Goal: Task Accomplishment & Management: Complete application form

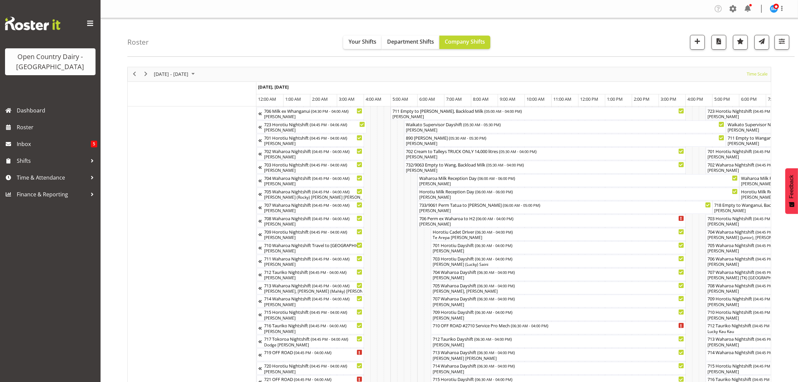
scroll to position [0, 3365]
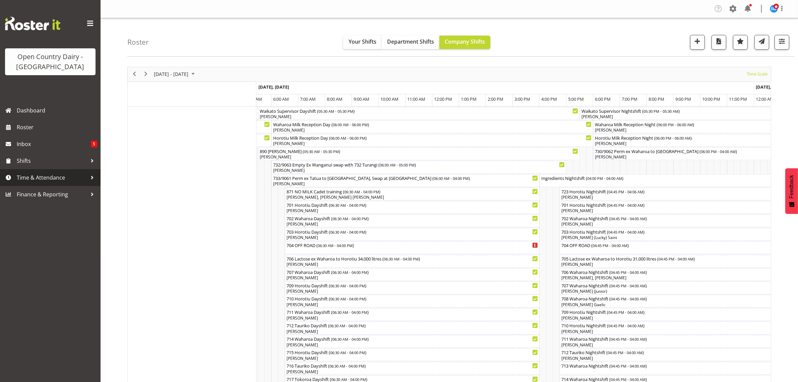
click at [37, 180] on span "Time & Attendance" at bounding box center [52, 177] width 70 height 10
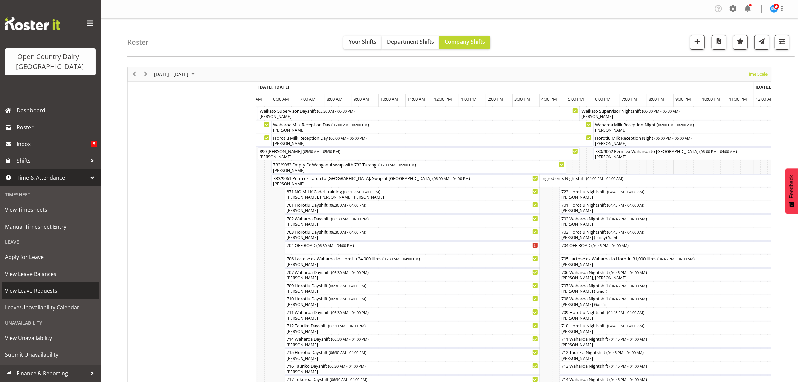
click at [32, 289] on span "View Leave Requests" at bounding box center [50, 290] width 91 height 10
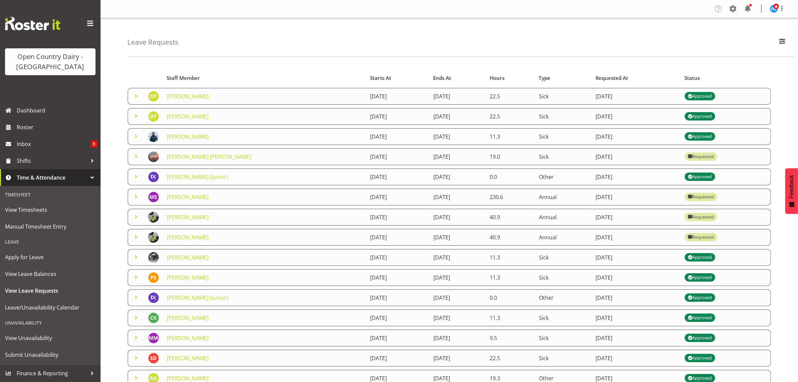
scroll to position [42, 0]
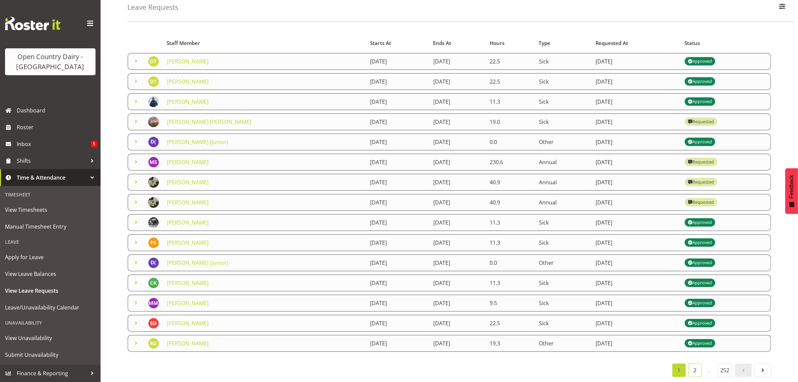
click at [691, 366] on link "2" at bounding box center [695, 369] width 13 height 13
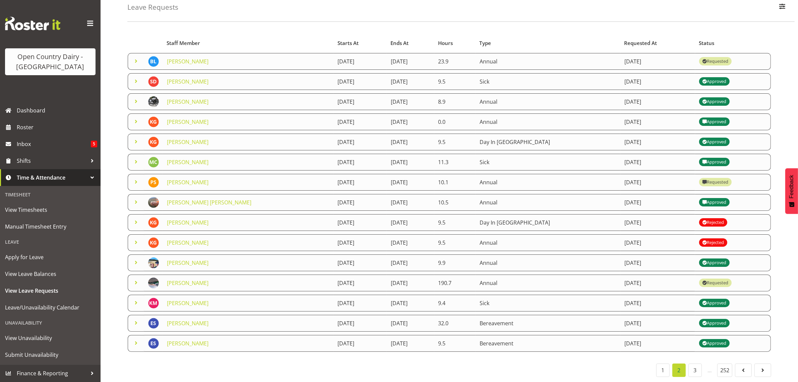
click at [713, 218] on div "Rejected" at bounding box center [713, 222] width 22 height 8
click at [156, 217] on img at bounding box center [153, 222] width 11 height 11
click at [182, 219] on link "[PERSON_NAME]" at bounding box center [188, 222] width 42 height 7
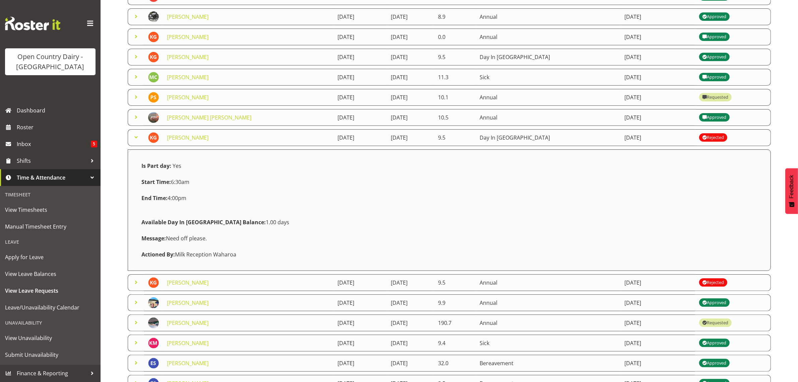
scroll to position [126, 0]
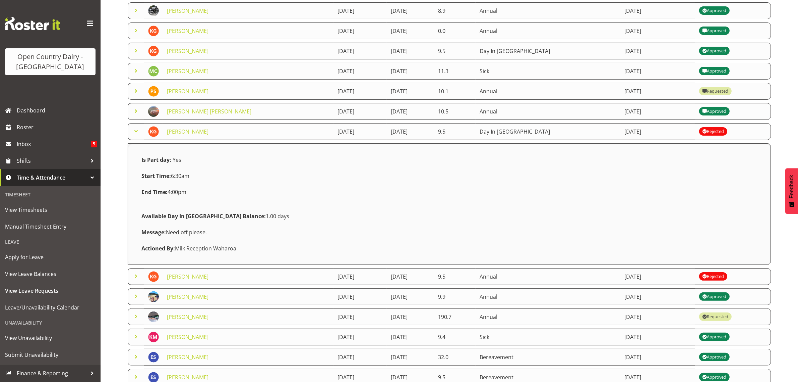
click at [352, 202] on div "Is Part day: Yes Start Time: 6:30am End Time: 4:00pm Available Day In Lieu Bala…" at bounding box center [449, 204] width 624 height 105
click at [118, 190] on div "Leave Requests Search Search for a particular employee Status All Approved Requ…" at bounding box center [450, 153] width 698 height 523
click at [153, 157] on div "Is Part day: Yes" at bounding box center [215, 160] width 156 height 16
drag, startPoint x: 153, startPoint y: 158, endPoint x: 161, endPoint y: 173, distance: 17.3
click at [153, 160] on strong "Is Part day:" at bounding box center [156, 159] width 30 height 7
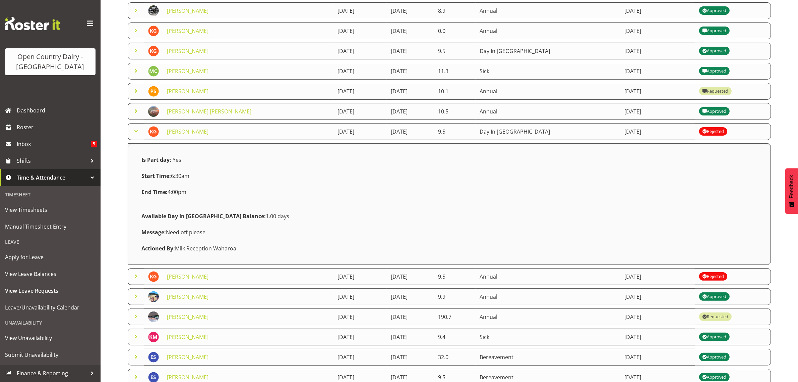
click at [189, 256] on div "Actioned By: Milk Reception Waharoa" at bounding box center [449, 248] width 624 height 16
click at [179, 235] on div "Message: Need off please." at bounding box center [449, 232] width 624 height 16
click at [180, 235] on div "Message: Need off please." at bounding box center [449, 232] width 624 height 16
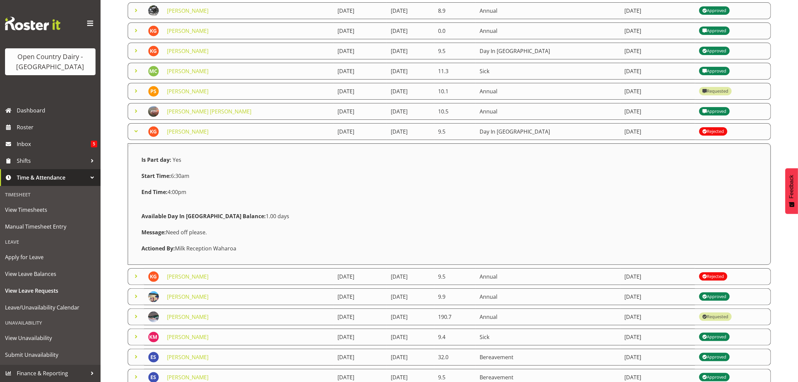
click at [208, 218] on strong "Available Day In Lieu Balance:" at bounding box center [203, 215] width 124 height 7
click at [209, 218] on strong "Available Day In Lieu Balance:" at bounding box center [203, 215] width 124 height 7
click at [204, 245] on div "Actioned By: Milk Reception Waharoa" at bounding box center [449, 248] width 624 height 16
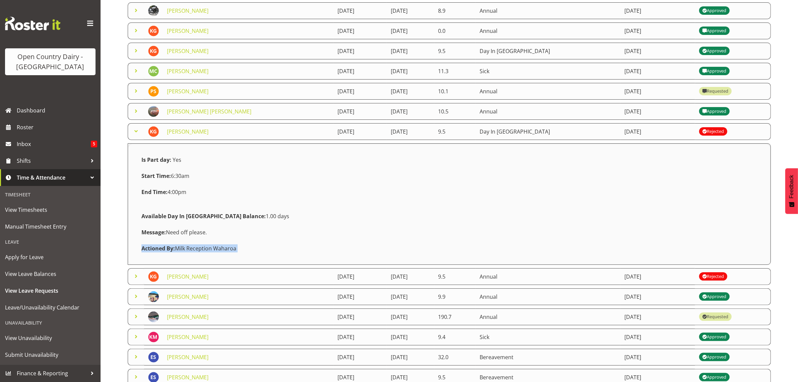
drag, startPoint x: 203, startPoint y: 245, endPoint x: 240, endPoint y: 253, distance: 38.1
click at [210, 248] on div "Actioned By: Milk Reception Waharoa" at bounding box center [449, 248] width 624 height 16
click at [378, 236] on div "Message: Need off please." at bounding box center [449, 232] width 624 height 16
click at [788, 147] on div "Starts At Type Requested At Status Staff Member Starts At Ends At Hours Type Re…" at bounding box center [462, 175] width 671 height 479
click at [112, 245] on div "Leave Requests Search Search for a particular employee Status All Approved Requ…" at bounding box center [450, 153] width 698 height 523
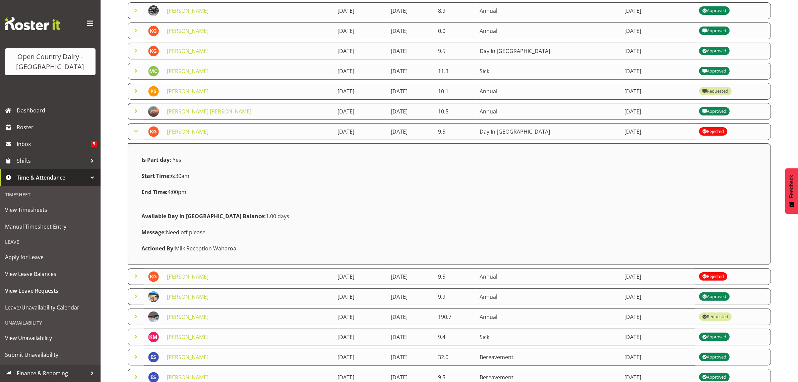
click at [136, 279] on span at bounding box center [136, 276] width 8 height 8
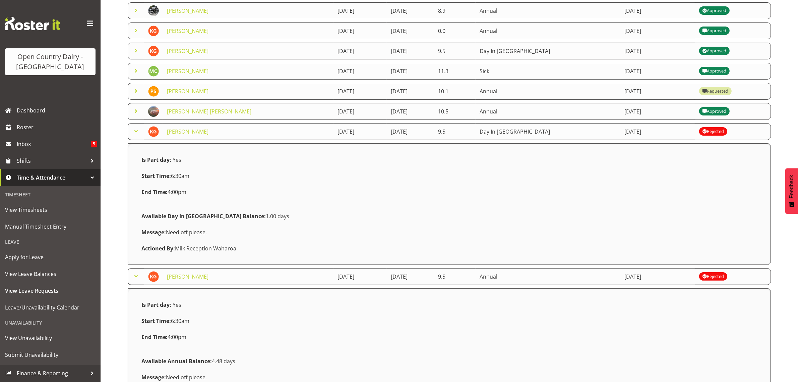
click at [711, 279] on div "Rejected" at bounding box center [713, 276] width 22 height 8
click at [712, 279] on div "Rejected" at bounding box center [713, 276] width 22 height 8
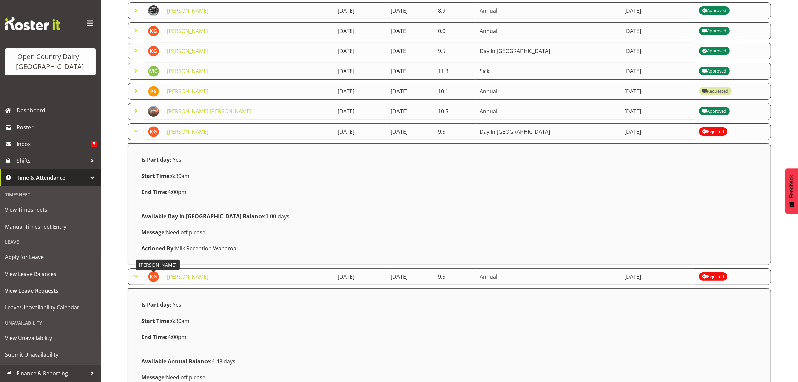
click at [157, 278] on img at bounding box center [153, 276] width 11 height 11
click at [136, 277] on span at bounding box center [136, 276] width 8 height 8
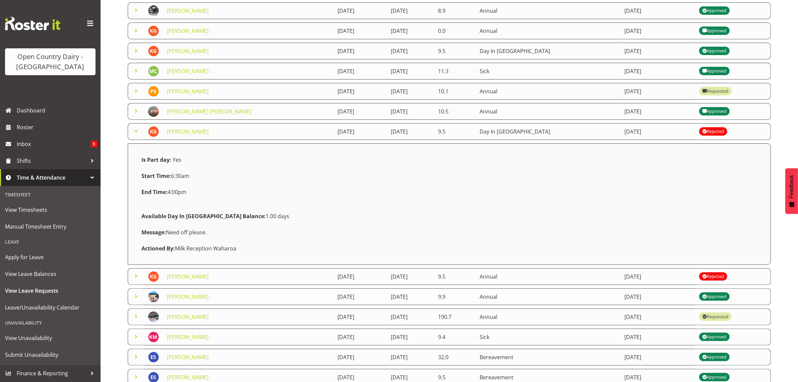
click at [136, 277] on span at bounding box center [136, 276] width 8 height 8
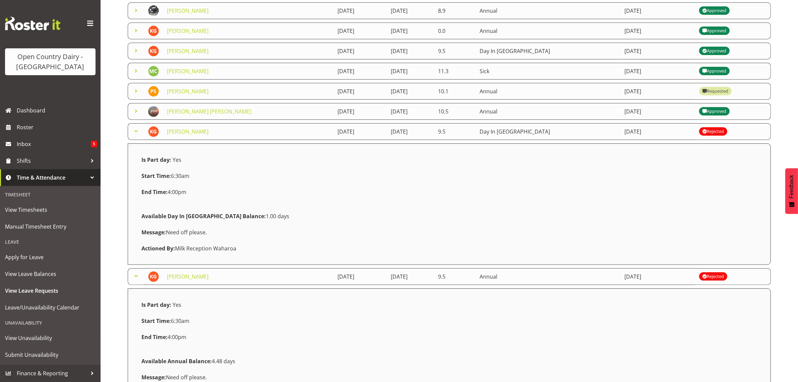
click at [136, 277] on span at bounding box center [136, 276] width 8 height 8
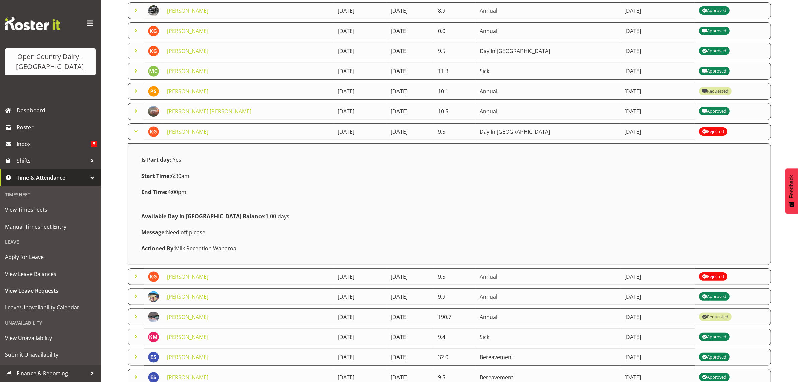
click at [136, 133] on span at bounding box center [136, 131] width 8 height 8
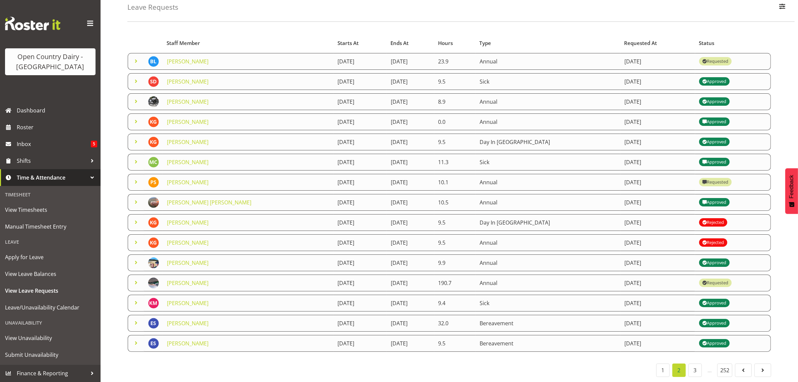
drag, startPoint x: 252, startPoint y: 374, endPoint x: 256, endPoint y: 373, distance: 4.4
click at [252, 375] on div "Starts At Type Requested At Status Staff Member Starts At Ends At Hours Type Re…" at bounding box center [462, 204] width 671 height 355
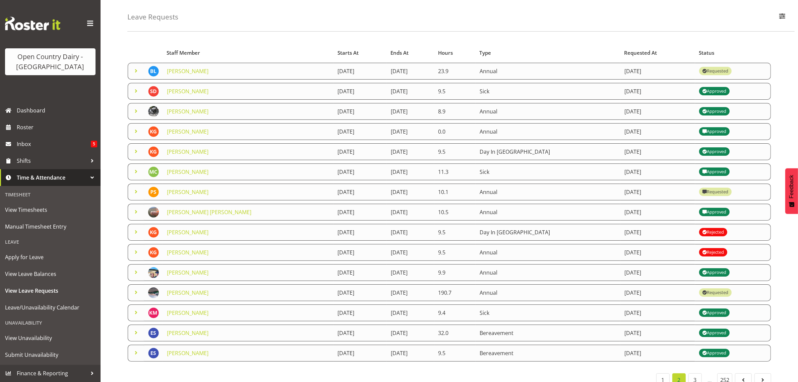
scroll to position [0, 0]
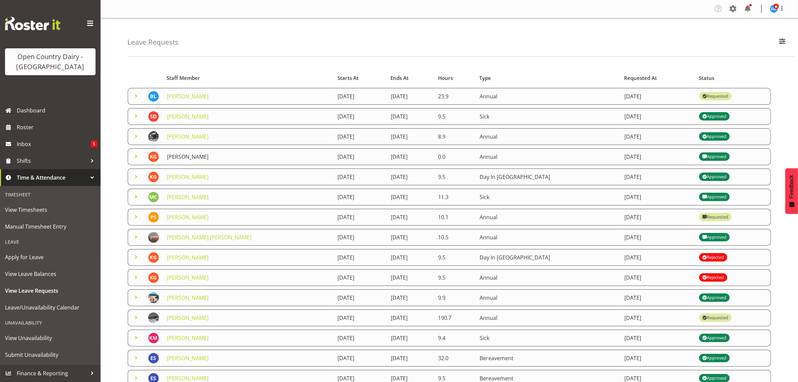
click at [180, 159] on link "[PERSON_NAME]" at bounding box center [188, 156] width 42 height 7
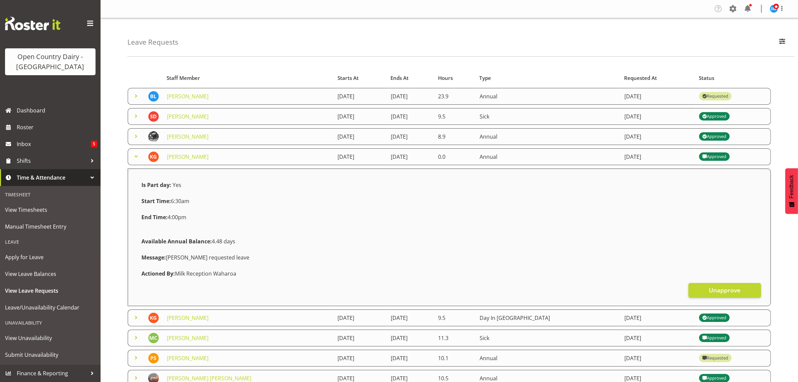
click at [135, 155] on span at bounding box center [136, 156] width 8 height 8
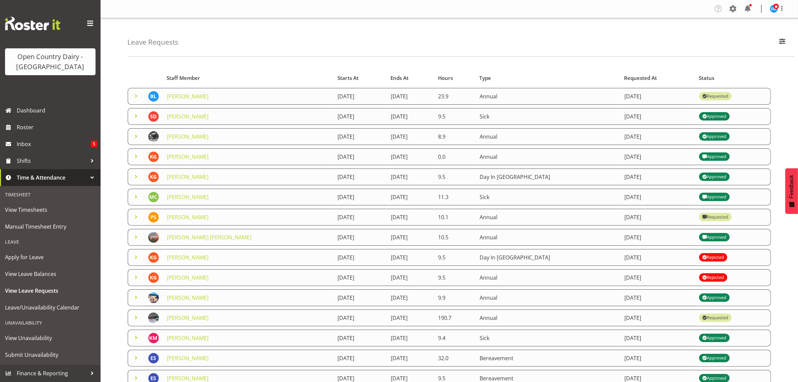
click at [134, 156] on span at bounding box center [136, 156] width 8 height 8
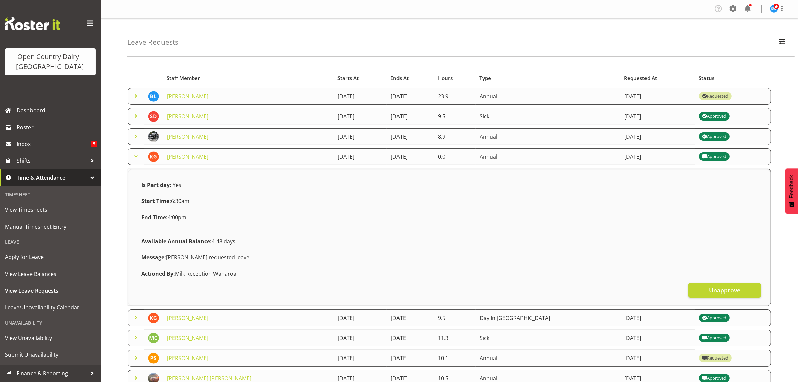
click at [136, 158] on span at bounding box center [136, 156] width 8 height 8
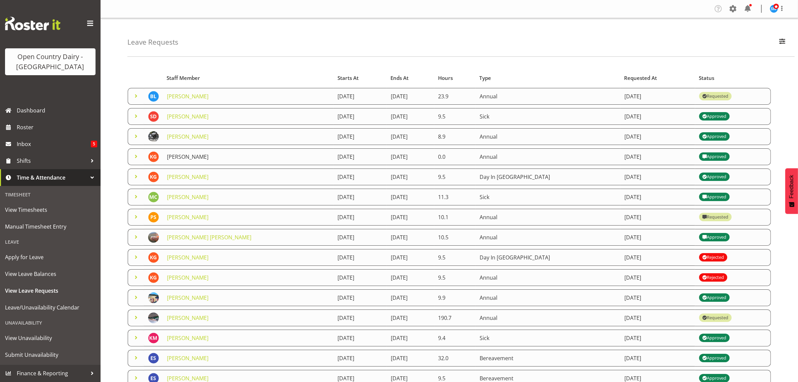
click at [180, 160] on link "[PERSON_NAME]" at bounding box center [188, 156] width 42 height 7
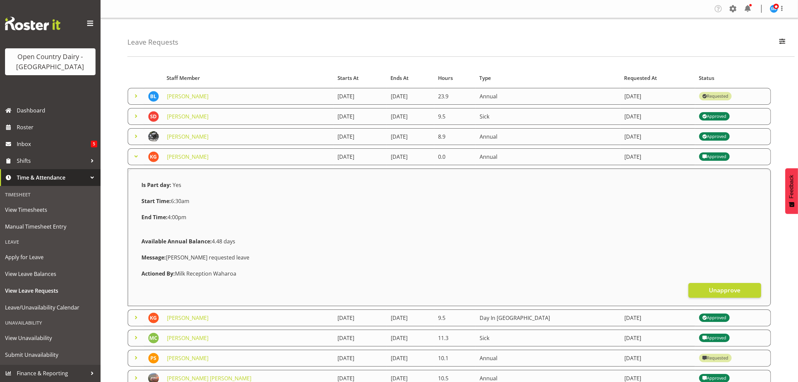
click at [135, 157] on span at bounding box center [136, 156] width 8 height 8
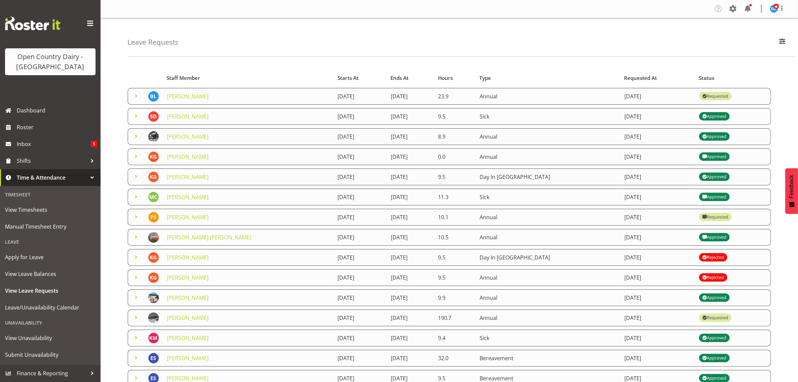
click at [136, 157] on span at bounding box center [136, 156] width 8 height 8
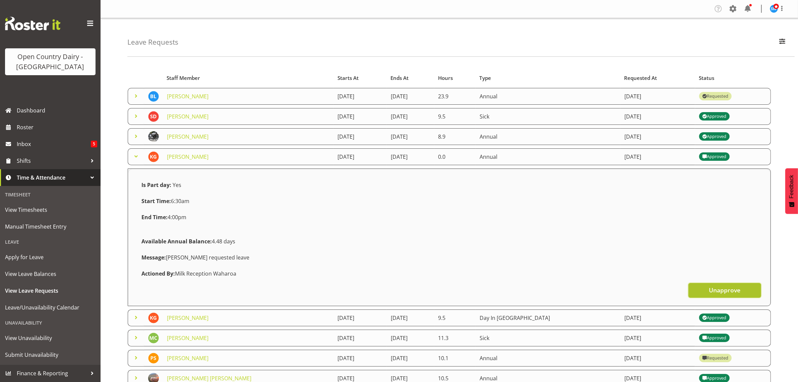
click at [711, 286] on button "Unapprove" at bounding box center [725, 290] width 73 height 15
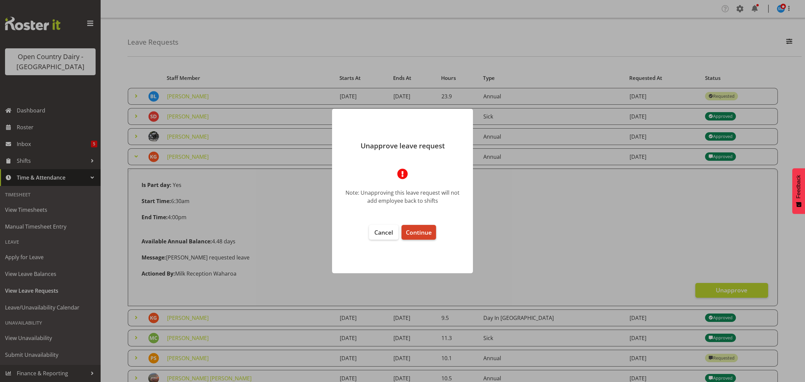
click at [421, 233] on span "Continue" at bounding box center [419, 232] width 26 height 8
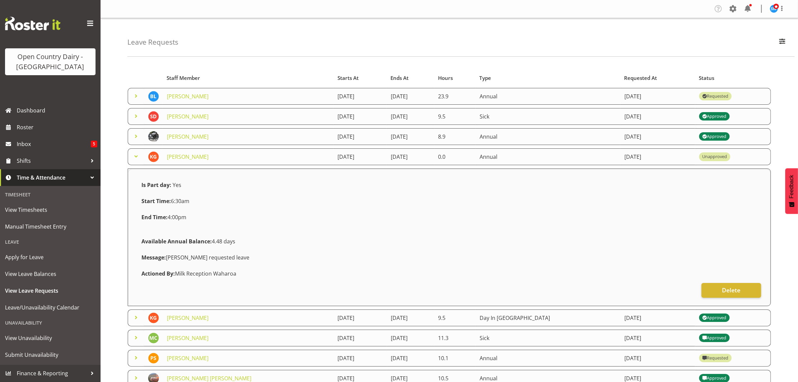
click at [113, 210] on div "Leave Requests Search Search for a particular employee Status All Approved Requ…" at bounding box center [450, 287] width 698 height 539
click at [739, 289] on span "Delete" at bounding box center [731, 289] width 18 height 9
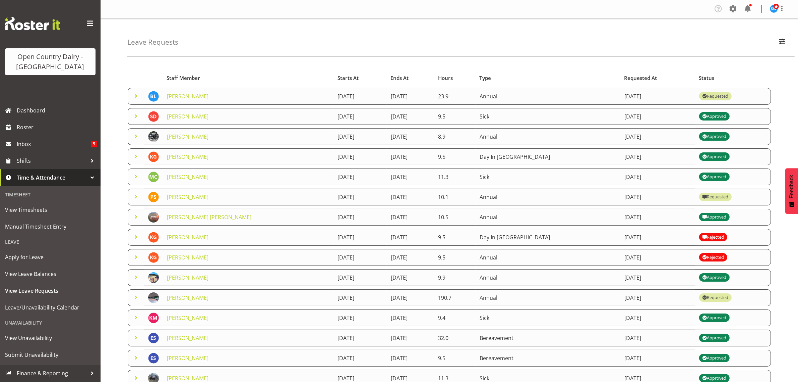
click at [136, 234] on span at bounding box center [136, 237] width 8 height 8
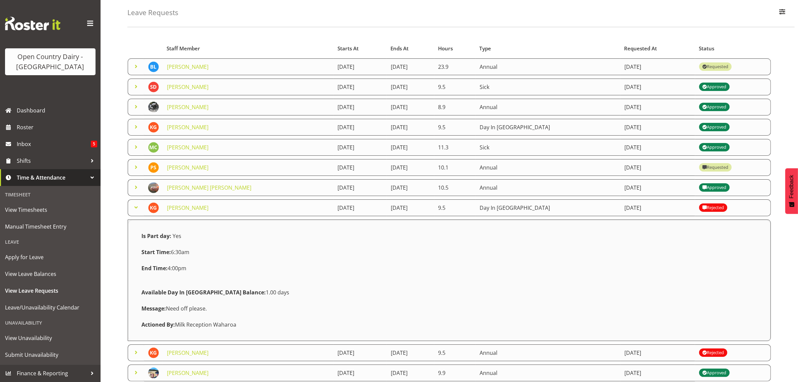
scroll to position [168, 0]
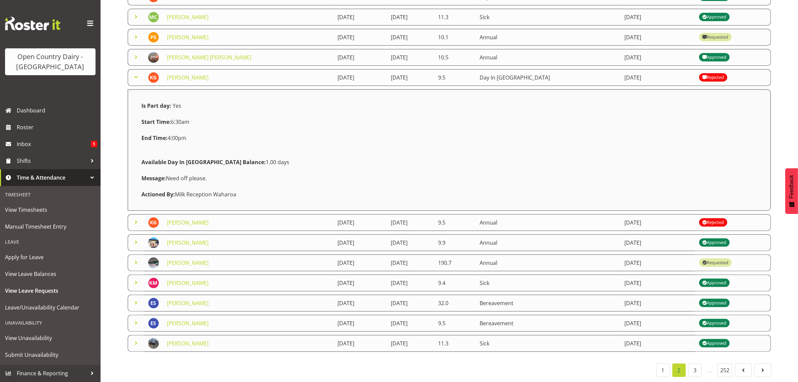
click at [735, 162] on div "Available Day In Lieu Balance: 1.00 days" at bounding box center [449, 162] width 624 height 16
click at [734, 162] on div "Available Day In Lieu Balance: 1.00 days" at bounding box center [449, 162] width 624 height 16
drag, startPoint x: 715, startPoint y: 170, endPoint x: 112, endPoint y: 103, distance: 607.2
click at [112, 103] on div "Leave Requests Search Search for a particular employee Status All Approved Requ…" at bounding box center [450, 120] width 698 height 523
click at [135, 73] on span at bounding box center [136, 77] width 8 height 8
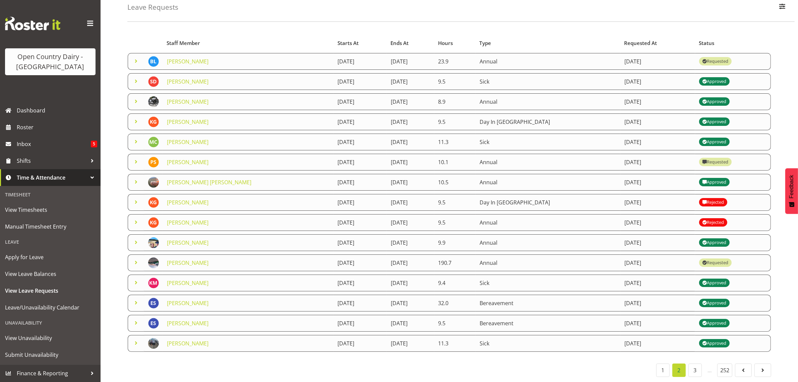
scroll to position [44, 0]
click at [706, 198] on div "Rejected" at bounding box center [713, 202] width 22 height 8
click at [707, 198] on div "Rejected" at bounding box center [713, 202] width 22 height 8
click at [174, 198] on link "[PERSON_NAME]" at bounding box center [188, 201] width 42 height 7
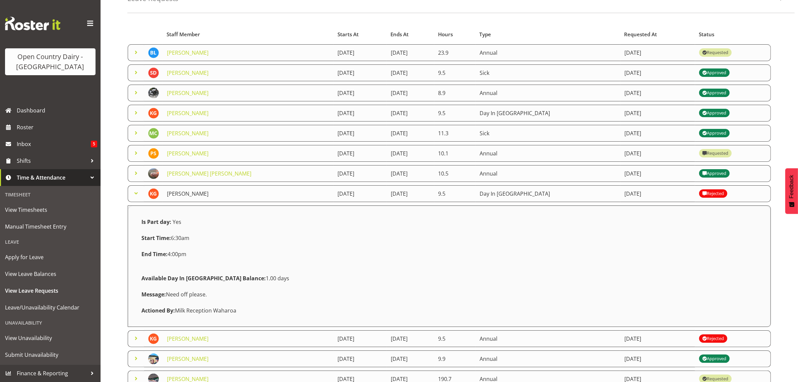
scroll to position [168, 0]
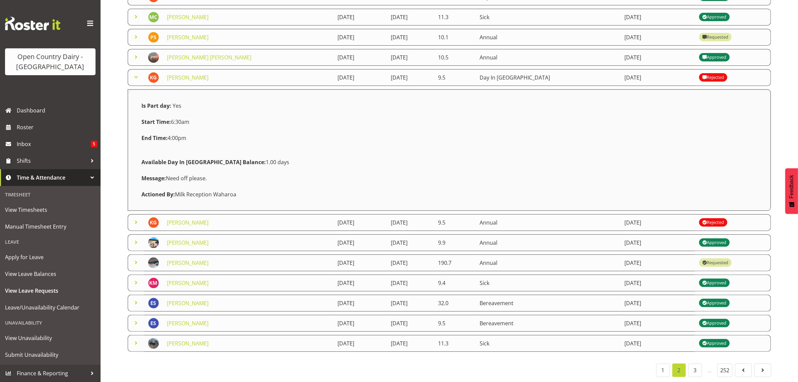
click at [350, 102] on div "Is Part day: Yes Start Time: 6:30am End Time: 4:00pm Available Day In Lieu Bala…" at bounding box center [449, 150] width 624 height 105
click at [136, 73] on span at bounding box center [136, 77] width 8 height 8
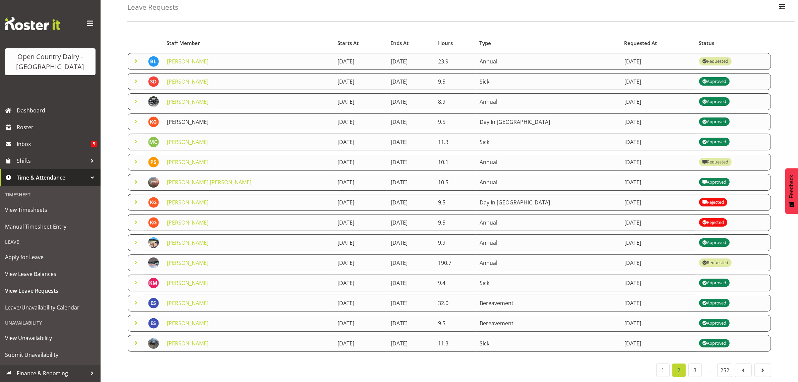
click at [180, 118] on link "[PERSON_NAME]" at bounding box center [188, 121] width 42 height 7
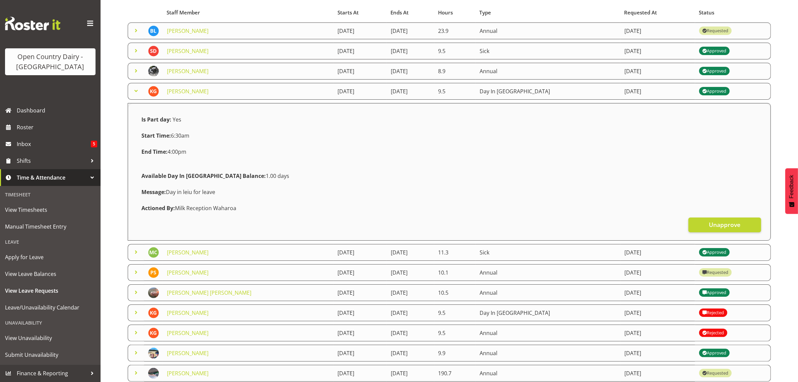
scroll to position [59, 0]
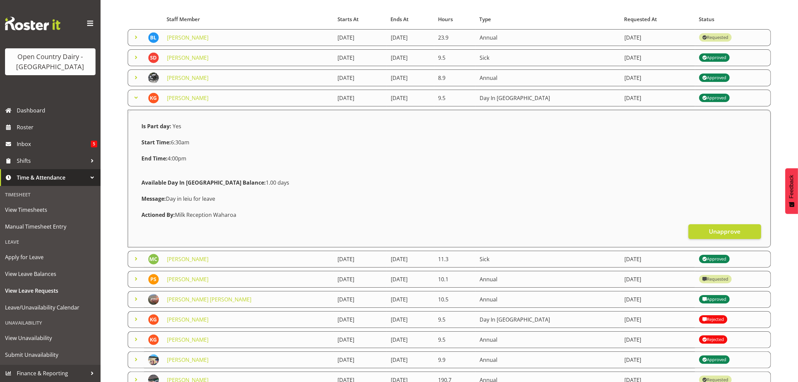
click at [174, 147] on div "Start Time: 6:30am" at bounding box center [215, 142] width 156 height 16
click at [118, 115] on div "Leave Requests Search Search for a particular employee Status All Approved Requ…" at bounding box center [450, 228] width 698 height 539
click at [120, 107] on div "Leave Requests Search Search for a particular employee Status All Approved Requ…" at bounding box center [450, 228] width 698 height 539
click at [22, 252] on span "Apply for Leave" at bounding box center [50, 257] width 91 height 10
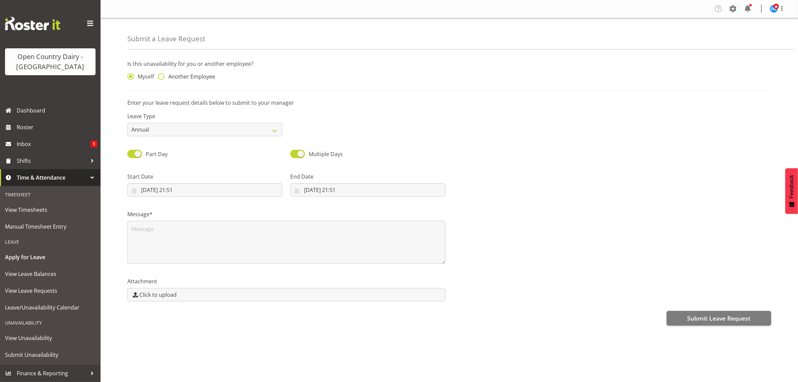
click at [161, 76] on span at bounding box center [161, 76] width 7 height 7
click at [161, 76] on input "Another Employee" at bounding box center [160, 76] width 4 height 4
radio input "true"
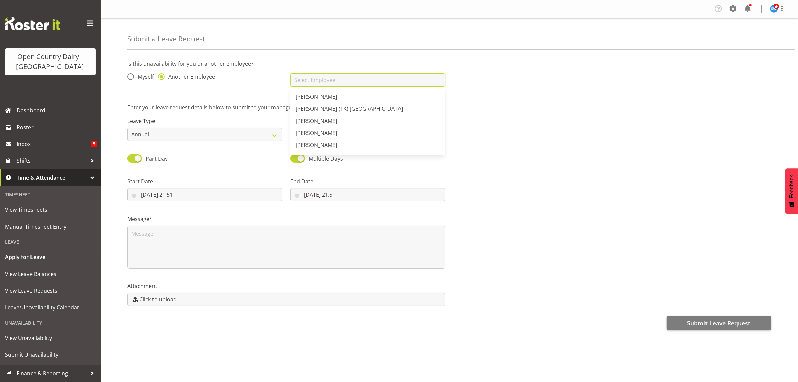
click at [312, 76] on input "text" at bounding box center [367, 79] width 155 height 13
click at [304, 101] on link "[PERSON_NAME]" at bounding box center [367, 97] width 155 height 12
type input "[PERSON_NAME]"
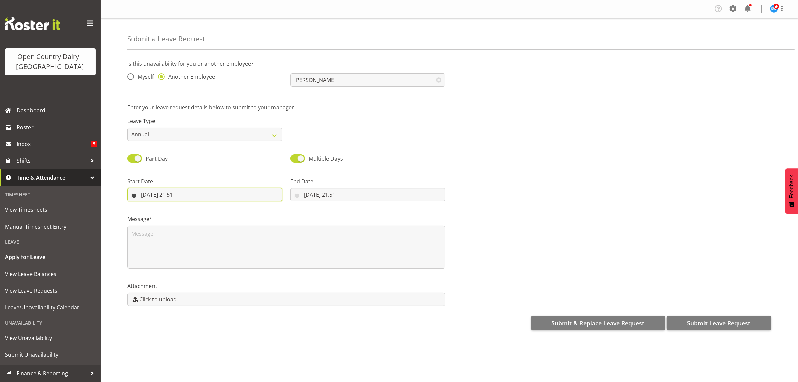
click at [165, 195] on input "22/08/2025, 21:51" at bounding box center [204, 194] width 155 height 13
click at [203, 299] on span "28" at bounding box center [201, 299] width 5 height 6
type input "28/08/2025, 21:51"
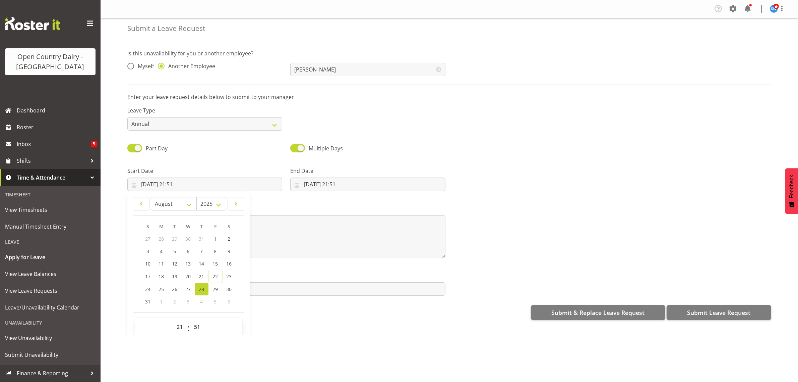
scroll to position [19, 0]
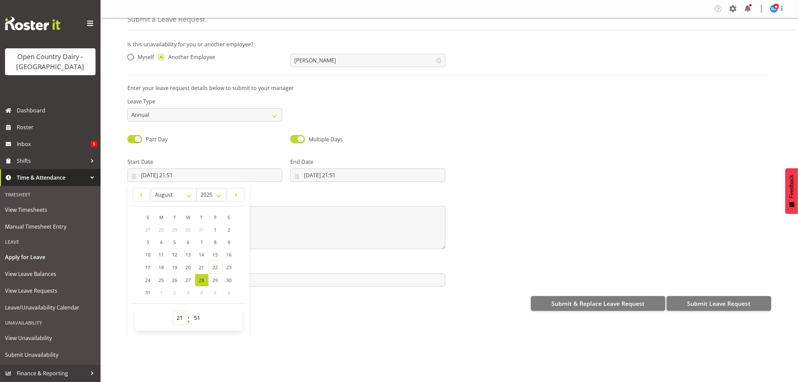
click at [179, 319] on select "00 01 02 03 04 05 06 07 08 09 10 11 12 13 14 15 16 17 18 19 20 21 22 23" at bounding box center [180, 317] width 15 height 13
select select "6"
click at [173, 311] on select "00 01 02 03 04 05 06 07 08 09 10 11 12 13 14 15 16 17 18 19 20 21 22 23" at bounding box center [180, 317] width 15 height 13
type input "28/08/2025, 06:51"
click at [198, 319] on select "00 01 02 03 04 05 06 07 08 09 10 11 12 13 14 15 16 17 18 19 20 21 22 23 24 25 2…" at bounding box center [198, 317] width 15 height 13
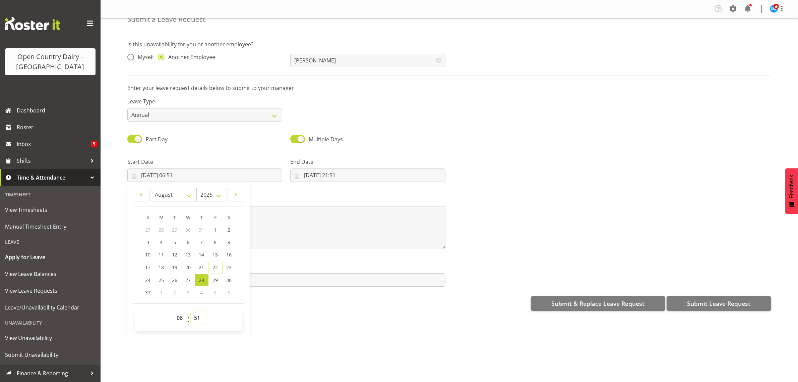
select select "30"
click at [191, 311] on select "00 01 02 03 04 05 06 07 08 09 10 11 12 13 14 15 16 17 18 19 20 21 22 23 24 25 2…" at bounding box center [198, 317] width 15 height 13
type input "28/08/2025, 06:30"
click at [304, 256] on div "Attachment Click to upload" at bounding box center [286, 272] width 326 height 38
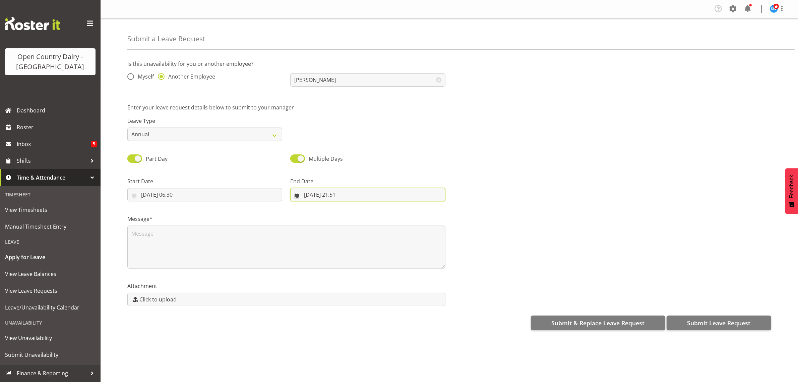
click at [316, 196] on input "22/08/2025, 21:51" at bounding box center [367, 194] width 155 height 13
click at [364, 298] on span "28" at bounding box center [364, 299] width 5 height 6
type input "28/08/2025, 21:51"
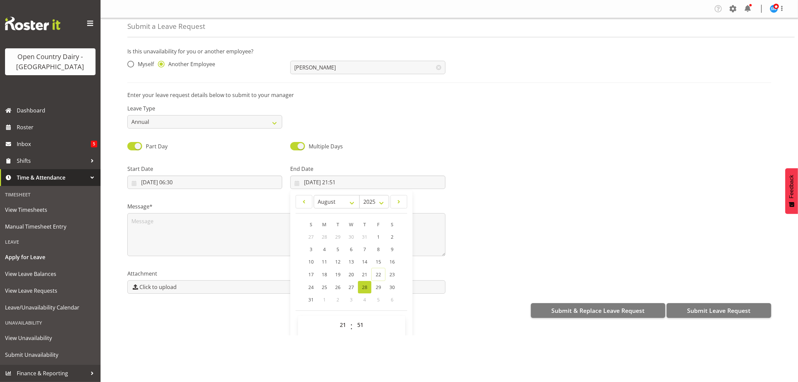
scroll to position [19, 0]
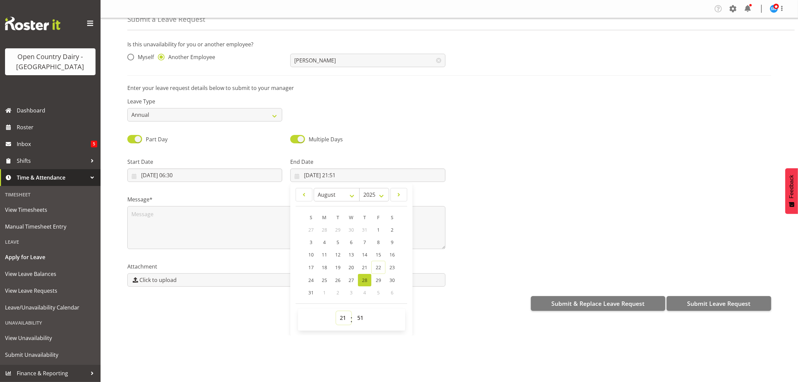
click at [341, 319] on select "00 01 02 03 04 05 06 07 08 09 10 11 12 13 14 15 16 17 18 19 20 21 22 23" at bounding box center [343, 317] width 15 height 13
select select "16"
click at [336, 311] on select "00 01 02 03 04 05 06 07 08 09 10 11 12 13 14 15 16 17 18 19 20 21 22 23" at bounding box center [343, 317] width 15 height 13
type input "28/08/2025, 16:51"
click at [359, 321] on select "00 01 02 03 04 05 06 07 08 09 10 11 12 13 14 15 16 17 18 19 20 21 22 23 24 25 2…" at bounding box center [361, 317] width 15 height 13
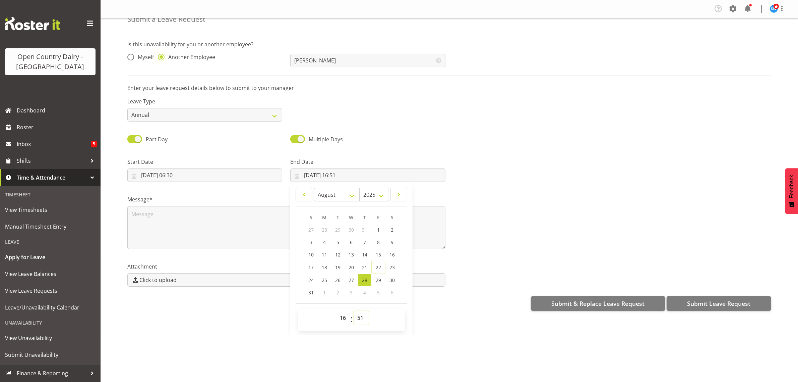
click at [364, 320] on select "00 01 02 03 04 05 06 07 08 09 10 11 12 13 14 15 16 17 18 19 20 21 22 23 24 25 2…" at bounding box center [361, 317] width 15 height 13
select select "0"
click at [354, 311] on select "00 01 02 03 04 05 06 07 08 09 10 11 12 13 14 15 16 17 18 19 20 21 22 23 24 25 2…" at bounding box center [361, 317] width 15 height 13
type input "28/08/2025, 16:00"
click at [398, 350] on div "Company Settings Roles & Skills Tasks Jobs Employees Locations & Departments Ac…" at bounding box center [450, 191] width 698 height 382
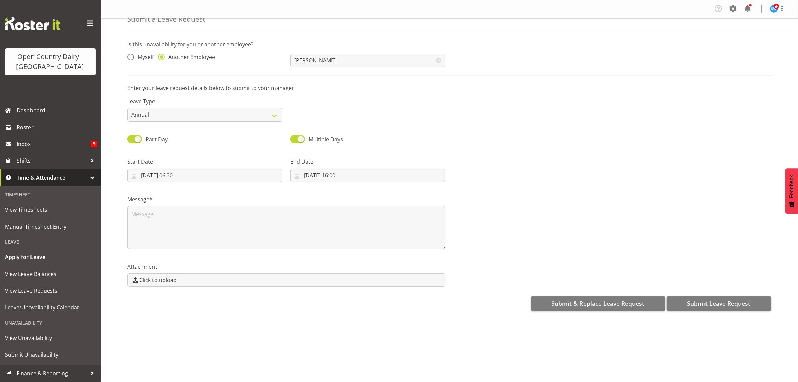
scroll to position [0, 0]
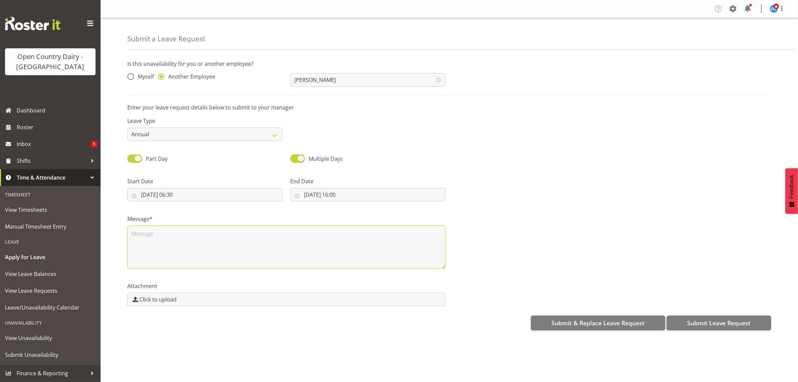
click at [143, 240] on textarea at bounding box center [286, 246] width 318 height 43
type textarea "Kris requested leave"
click at [704, 323] on span "Submit Leave Request" at bounding box center [718, 322] width 63 height 9
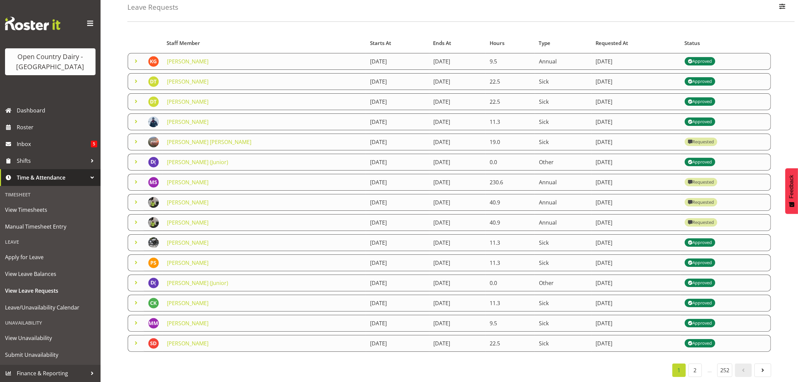
scroll to position [44, 0]
click at [694, 364] on link "2" at bounding box center [695, 369] width 13 height 13
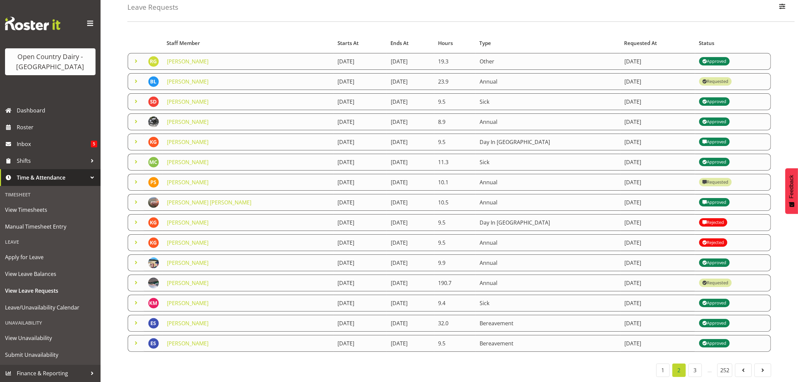
click at [134, 137] on span at bounding box center [136, 141] width 8 height 8
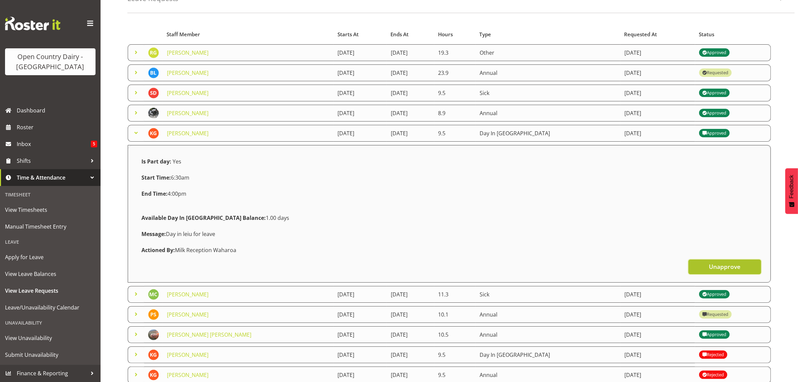
click at [720, 267] on span "Unapprove" at bounding box center [725, 266] width 32 height 9
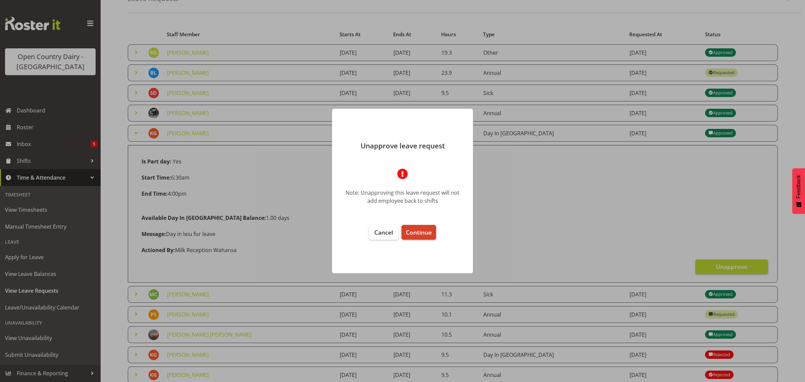
click at [422, 227] on button "Continue" at bounding box center [418, 232] width 35 height 15
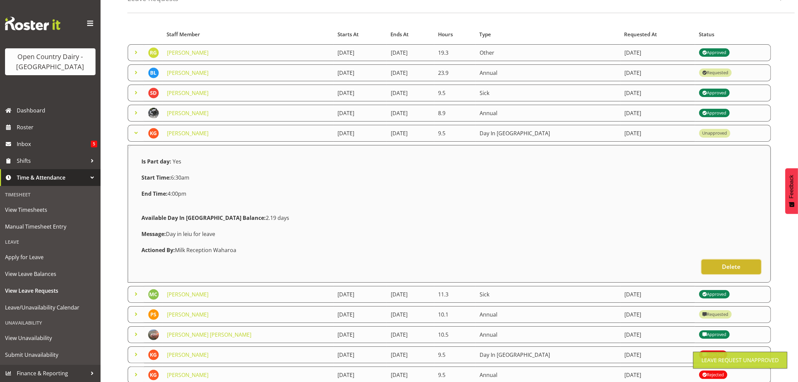
click at [721, 267] on button "Delete" at bounding box center [732, 266] width 60 height 15
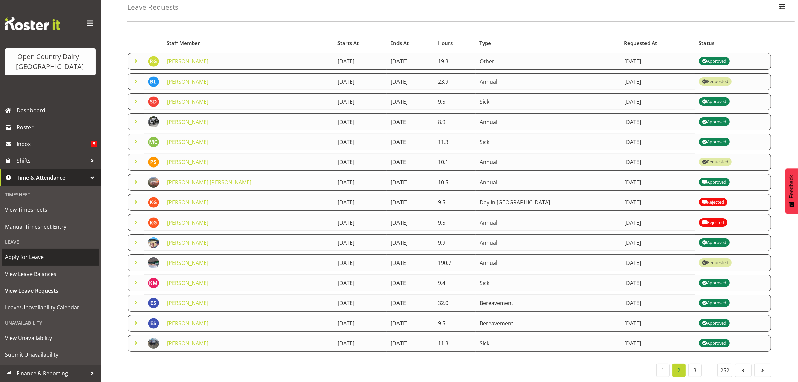
click at [34, 259] on span "Apply for Leave" at bounding box center [50, 257] width 91 height 10
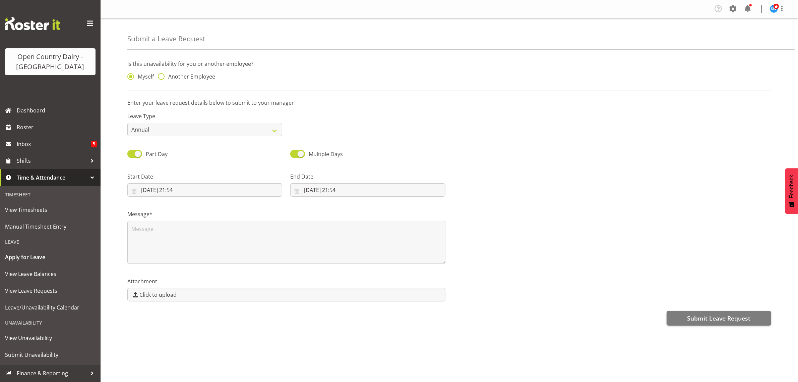
click at [161, 74] on span at bounding box center [161, 76] width 7 height 7
click at [161, 74] on input "Another Employee" at bounding box center [160, 76] width 4 height 4
radio input "true"
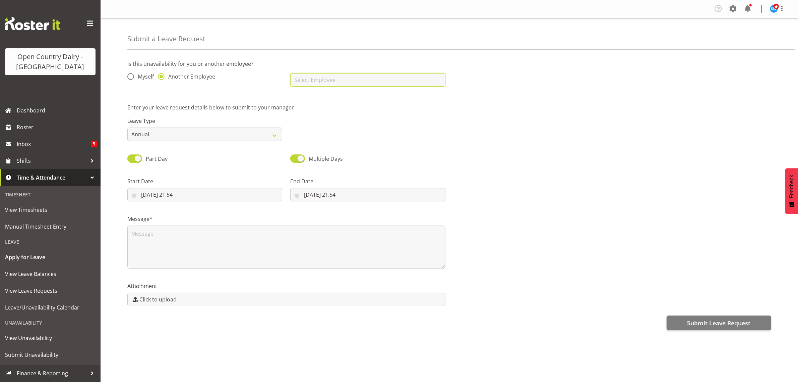
drag, startPoint x: 315, startPoint y: 80, endPoint x: 314, endPoint y: 87, distance: 6.8
click at [315, 81] on input "text" at bounding box center [367, 79] width 155 height 13
click at [321, 97] on span "[PERSON_NAME]" at bounding box center [317, 96] width 42 height 7
type input "[PERSON_NAME]"
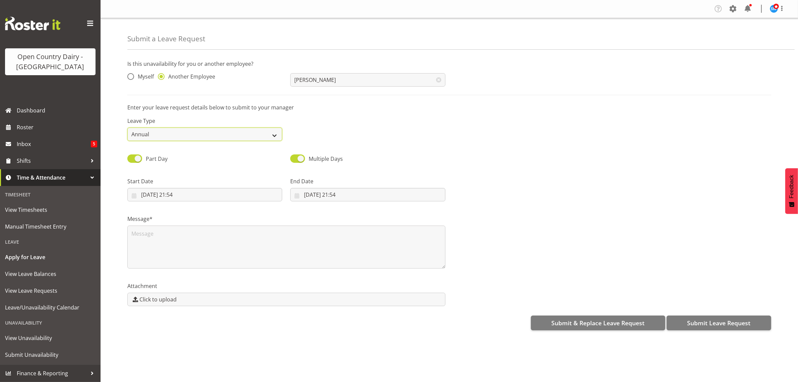
click at [277, 138] on select "Annual Sick Leave Without Pay Bereavement Domestic Violence Parental Jury Servi…" at bounding box center [204, 133] width 155 height 13
select select "Day In [GEOGRAPHIC_DATA]"
click at [127, 127] on select "Annual Sick Leave Without Pay Bereavement Domestic Violence Parental Jury Servi…" at bounding box center [204, 133] width 155 height 13
click at [162, 192] on input "[DATE] 21:54" at bounding box center [204, 194] width 155 height 13
click at [216, 300] on span "29" at bounding box center [215, 299] width 5 height 6
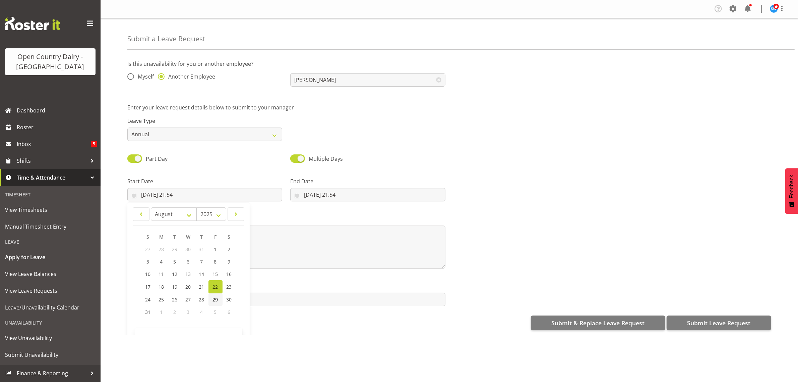
type input "[DATE] 21:54"
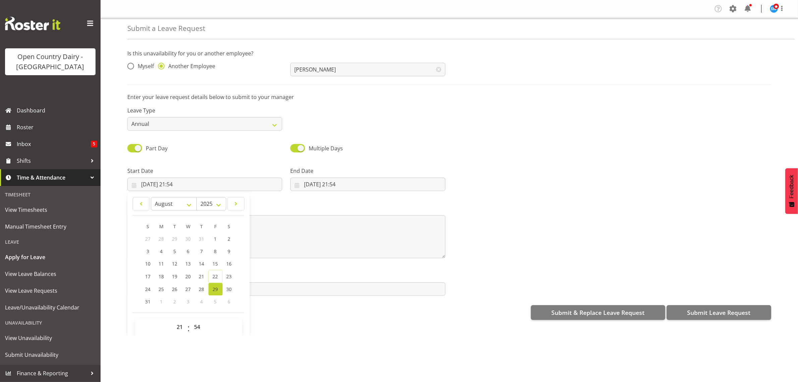
scroll to position [19, 0]
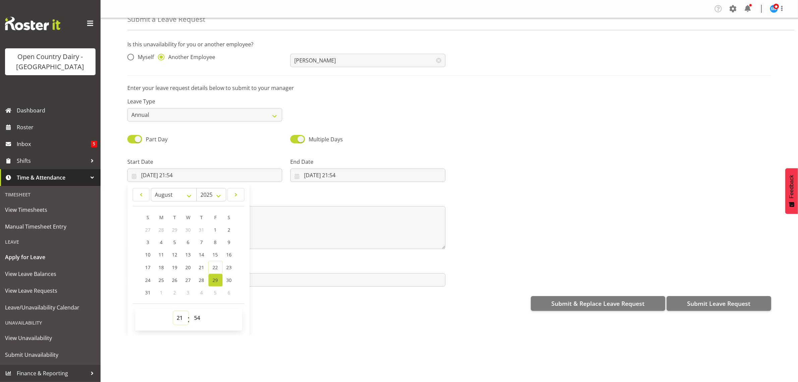
click at [182, 317] on select "00 01 02 03 04 05 06 07 08 09 10 11 12 13 14 15 16 17 18 19 20 21 22 23" at bounding box center [180, 317] width 15 height 13
select select "6"
click at [173, 311] on select "00 01 02 03 04 05 06 07 08 09 10 11 12 13 14 15 16 17 18 19 20 21 22 23" at bounding box center [180, 317] width 15 height 13
type input "[DATE] 06:54"
click at [199, 320] on select "00 01 02 03 04 05 06 07 08 09 10 11 12 13 14 15 16 17 18 19 20 21 22 23 24 25 2…" at bounding box center [198, 317] width 15 height 13
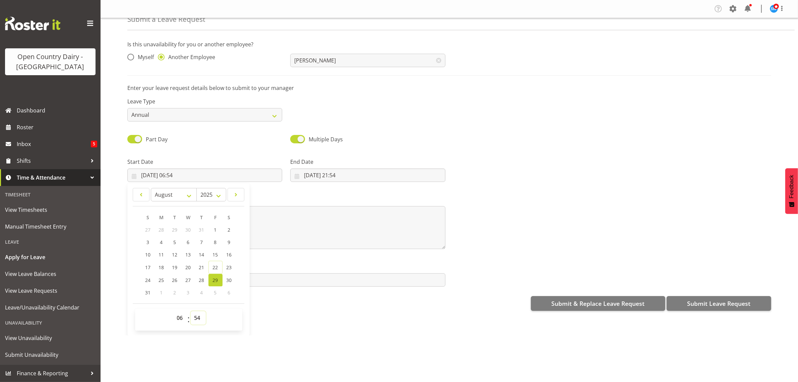
select select "30"
click at [191, 311] on select "00 01 02 03 04 05 06 07 08 09 10 11 12 13 14 15 16 17 18 19 20 21 22 23 24 25 2…" at bounding box center [198, 317] width 15 height 13
type input "[DATE] 06:30"
drag, startPoint x: 279, startPoint y: 325, endPoint x: 275, endPoint y: 324, distance: 4.0
click at [279, 325] on div "Submit a Leave Request Is this unavailability for you or another employee? Myse…" at bounding box center [450, 176] width 698 height 317
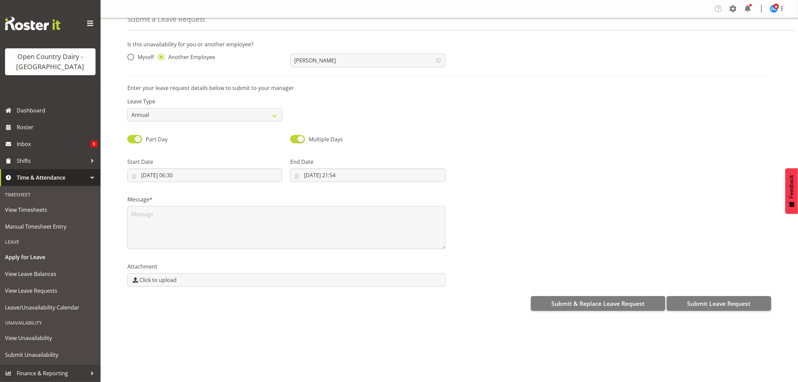
scroll to position [0, 0]
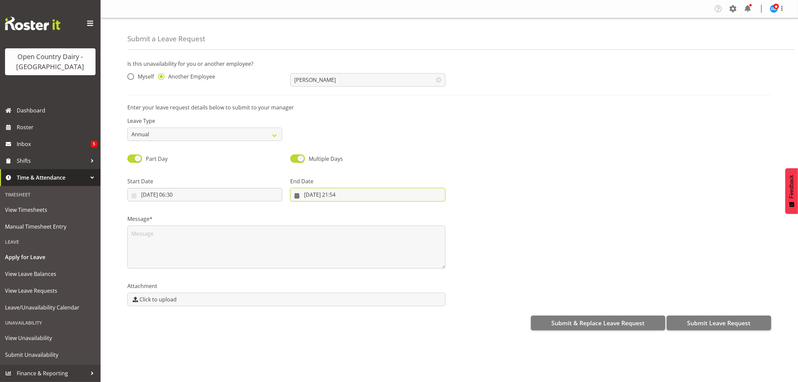
click at [324, 193] on input "[DATE] 21:54" at bounding box center [367, 194] width 155 height 13
click at [376, 301] on span "29" at bounding box center [378, 299] width 5 height 6
type input "[DATE] 21:54"
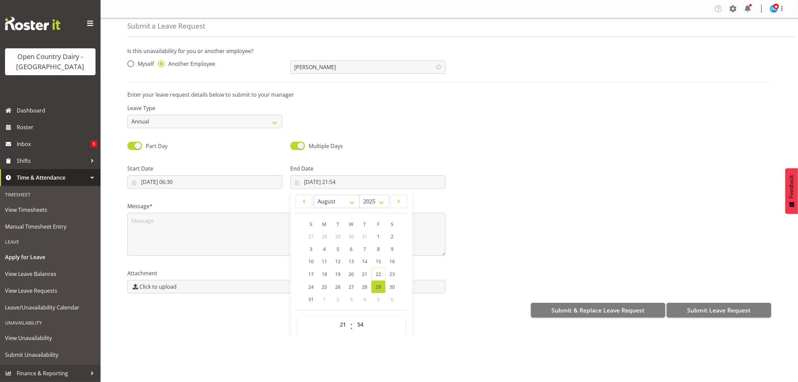
scroll to position [19, 0]
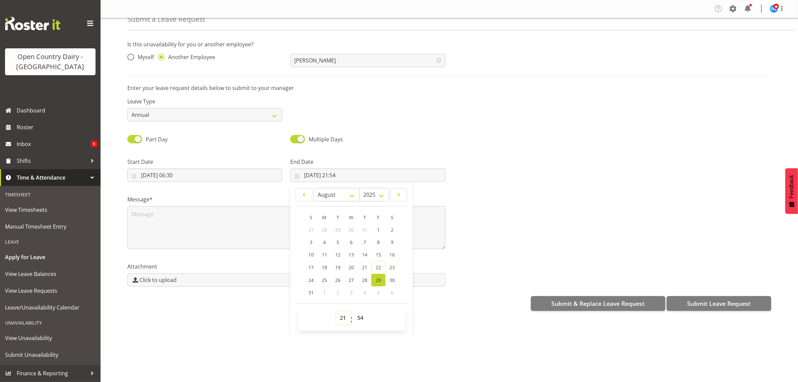
click at [341, 320] on select "00 01 02 03 04 05 06 07 08 09 10 11 12 13 14 15 16 17 18 19 20 21 22 23" at bounding box center [343, 317] width 15 height 13
select select "16"
click at [336, 311] on select "00 01 02 03 04 05 06 07 08 09 10 11 12 13 14 15 16 17 18 19 20 21 22 23" at bounding box center [343, 317] width 15 height 13
type input "[DATE] 16:54"
click at [360, 319] on select "00 01 02 03 04 05 06 07 08 09 10 11 12 13 14 15 16 17 18 19 20 21 22 23 24 25 2…" at bounding box center [361, 317] width 15 height 13
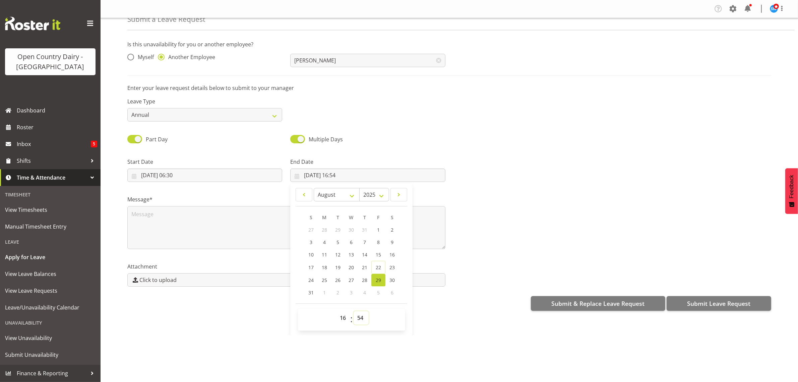
select select "0"
click at [354, 311] on select "00 01 02 03 04 05 06 07 08 09 10 11 12 13 14 15 16 17 18 19 20 21 22 23 24 25 2…" at bounding box center [361, 317] width 15 height 13
type input "[DATE] 16:00"
drag, startPoint x: 367, startPoint y: 350, endPoint x: 361, endPoint y: 350, distance: 5.7
click at [364, 350] on div "Company Settings Roles & Skills Tasks Jobs Employees Locations & Departments Ac…" at bounding box center [450, 191] width 698 height 382
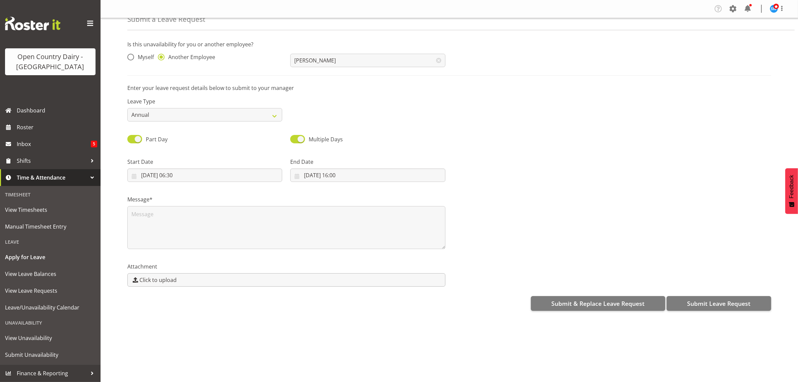
scroll to position [0, 0]
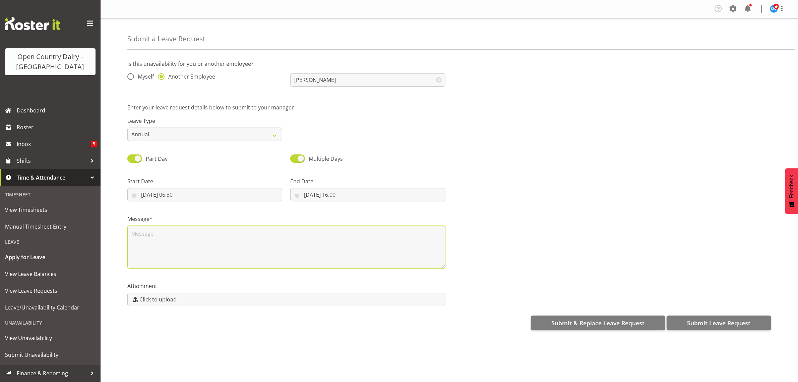
click at [146, 234] on textarea at bounding box center [286, 246] width 318 height 43
type textarea "C"
type textarea "[PERSON_NAME] requested Dil"
click at [720, 323] on span "Submit Leave Request" at bounding box center [718, 322] width 63 height 9
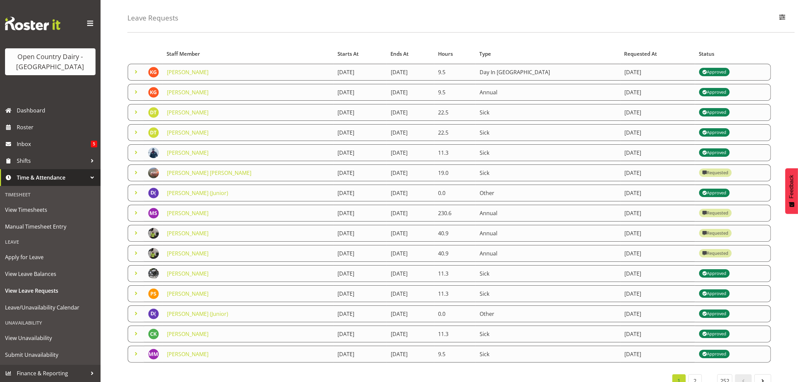
scroll to position [44, 0]
